Goal: Check status: Check status

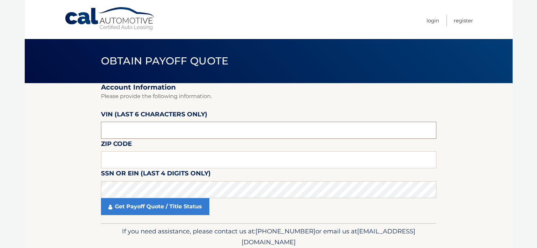
click at [138, 125] on input "text" at bounding box center [268, 130] width 335 height 17
click at [150, 129] on input "text" at bounding box center [268, 130] width 335 height 17
type input "4*****"
type input "183070"
click at [126, 158] on input "text" at bounding box center [268, 159] width 335 height 17
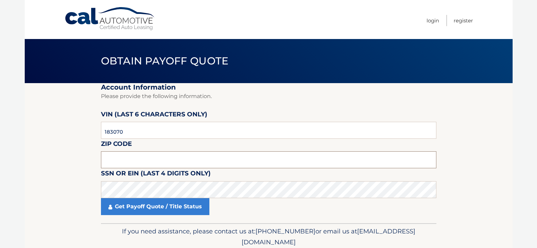
drag, startPoint x: 117, startPoint y: 162, endPoint x: 119, endPoint y: 157, distance: 5.4
click at [117, 162] on input "text" at bounding box center [268, 159] width 335 height 17
drag, startPoint x: 122, startPoint y: 161, endPoint x: 94, endPoint y: 167, distance: 28.3
click at [94, 167] on section "Account Information Please provide the following information. VIN (last 6 chara…" at bounding box center [269, 153] width 488 height 140
type input "11771"
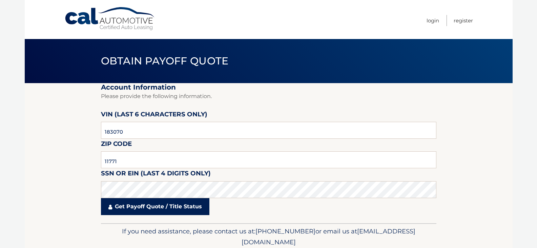
click at [125, 201] on link "Get Payoff Quote / Title Status" at bounding box center [155, 206] width 108 height 17
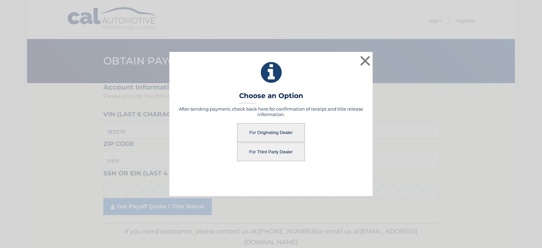
click at [274, 120] on div "After sending payment, check back here for confirmation of receipt and title re…" at bounding box center [271, 133] width 186 height 55
click at [269, 127] on button "For Originating Dealer" at bounding box center [271, 132] width 68 height 19
click at [267, 127] on button "For Originating Dealer" at bounding box center [271, 132] width 68 height 19
